Goal: Information Seeking & Learning: Learn about a topic

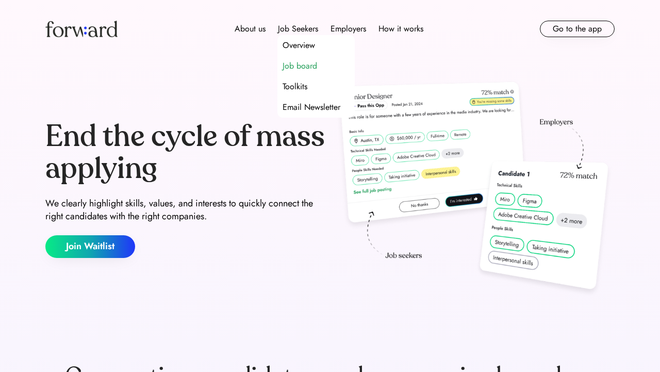
click at [289, 65] on div "Job board" at bounding box center [300, 66] width 35 height 12
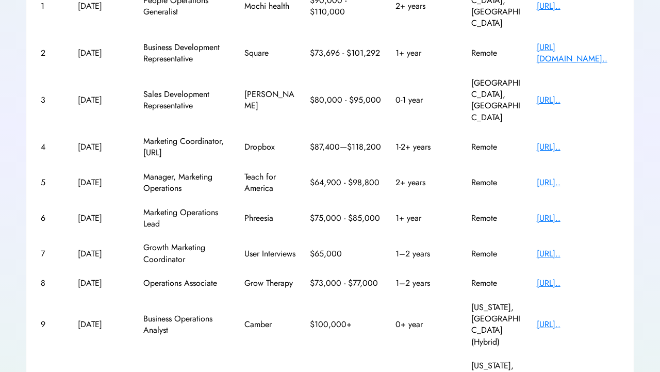
scroll to position [231, 0]
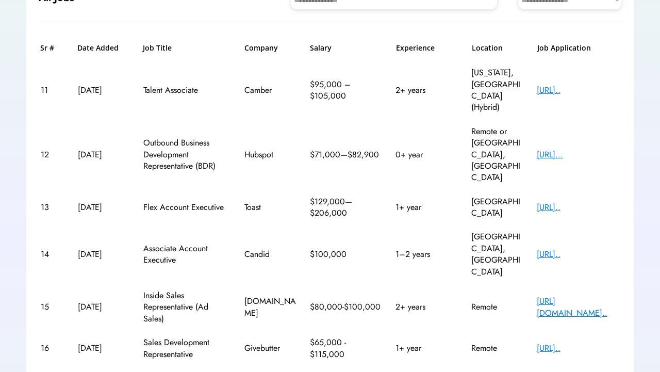
scroll to position [134, 0]
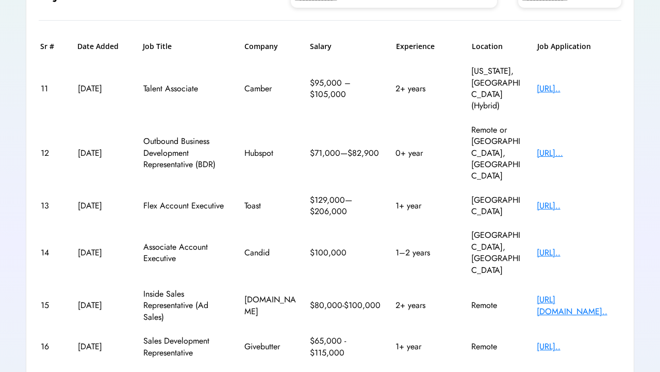
drag, startPoint x: 575, startPoint y: 195, endPoint x: 537, endPoint y: 188, distance: 37.7
click at [524, 223] on div "14 [DATE] Associate Account Executive Candid $100,000 1–2 years [GEOGRAPHIC_DAT…" at bounding box center [330, 252] width 583 height 59
click at [558, 247] on div "[URL].." at bounding box center [578, 252] width 83 height 11
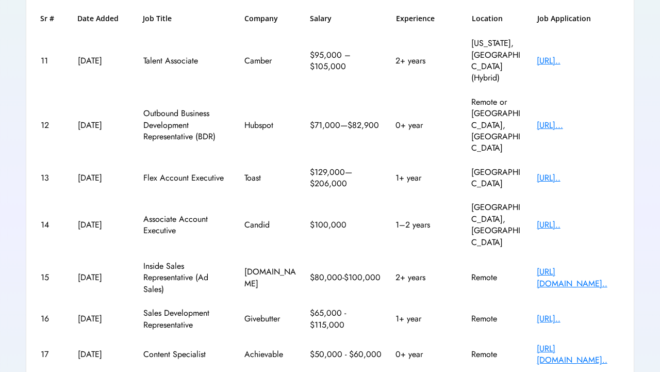
scroll to position [195, 0]
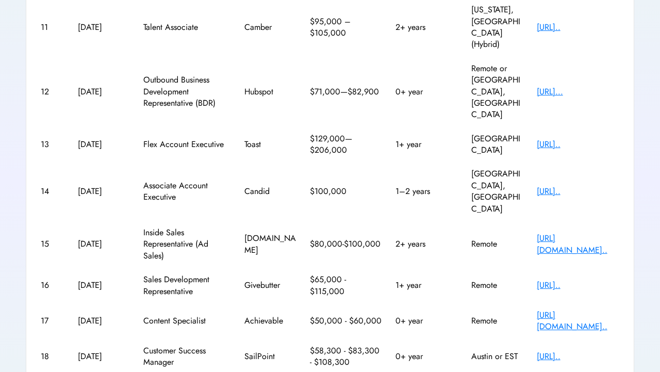
click at [561, 351] on div "[URL].." at bounding box center [578, 356] width 83 height 11
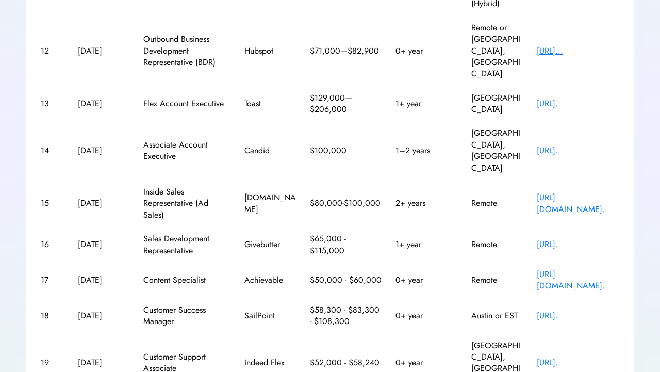
scroll to position [240, 0]
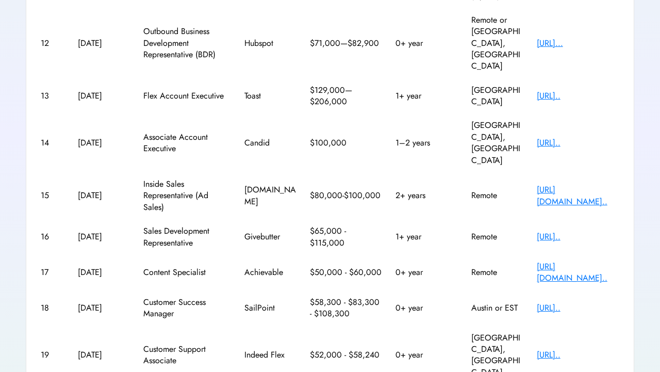
scroll to position [256, 0]
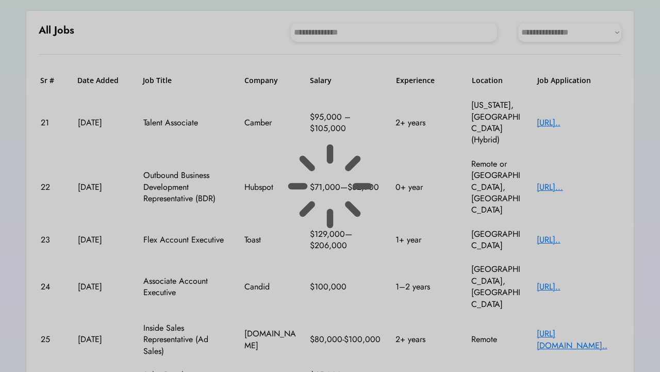
scroll to position [65, 0]
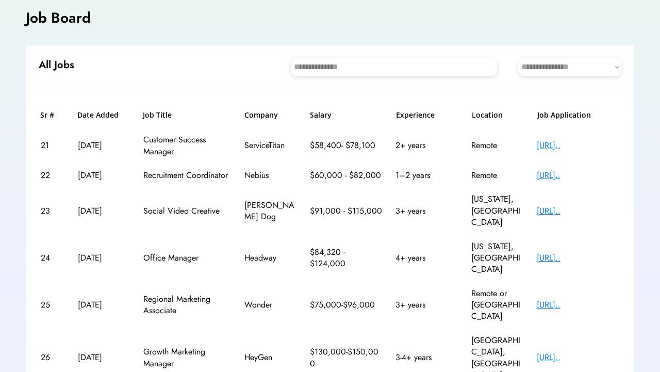
click at [561, 145] on div "[URL].." at bounding box center [578, 145] width 83 height 11
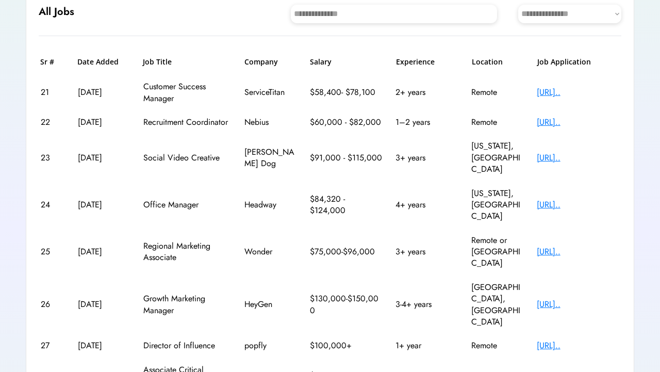
scroll to position [144, 0]
